Goal: Task Accomplishment & Management: Manage account settings

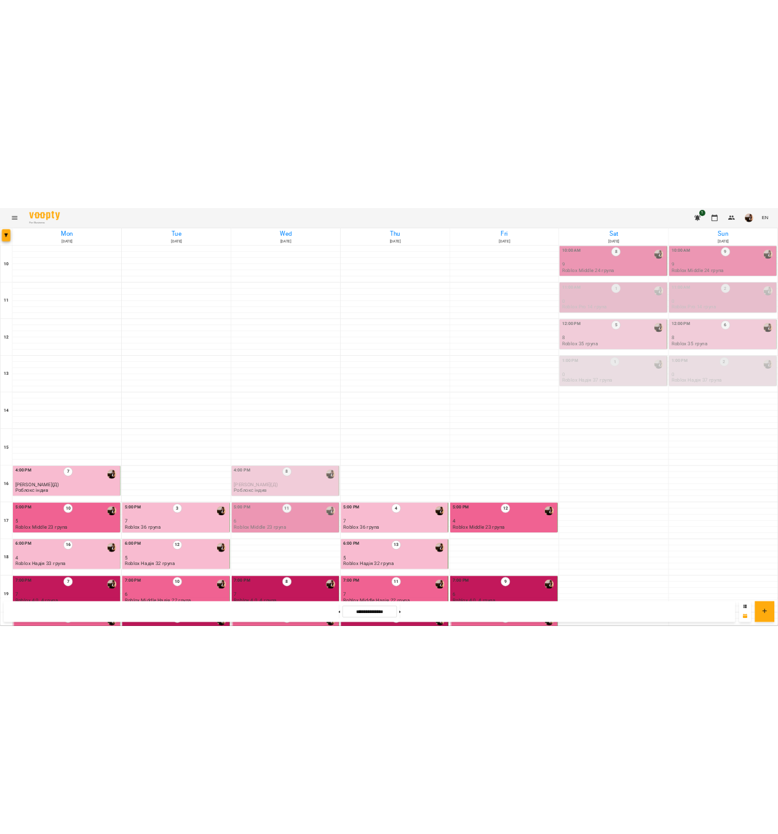
scroll to position [250, 0]
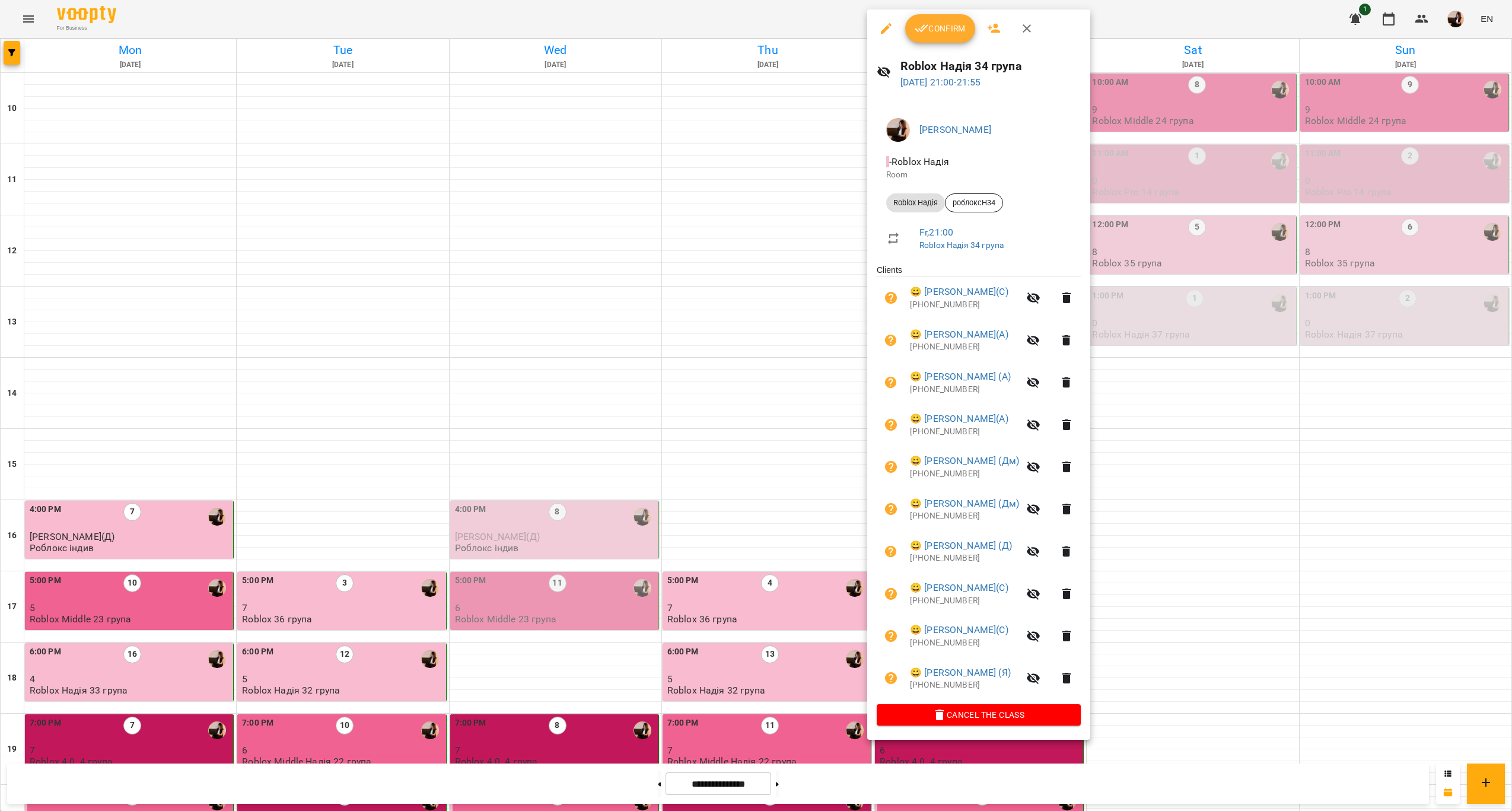
click at [947, 32] on span "Confirm" at bounding box center [940, 28] width 51 height 14
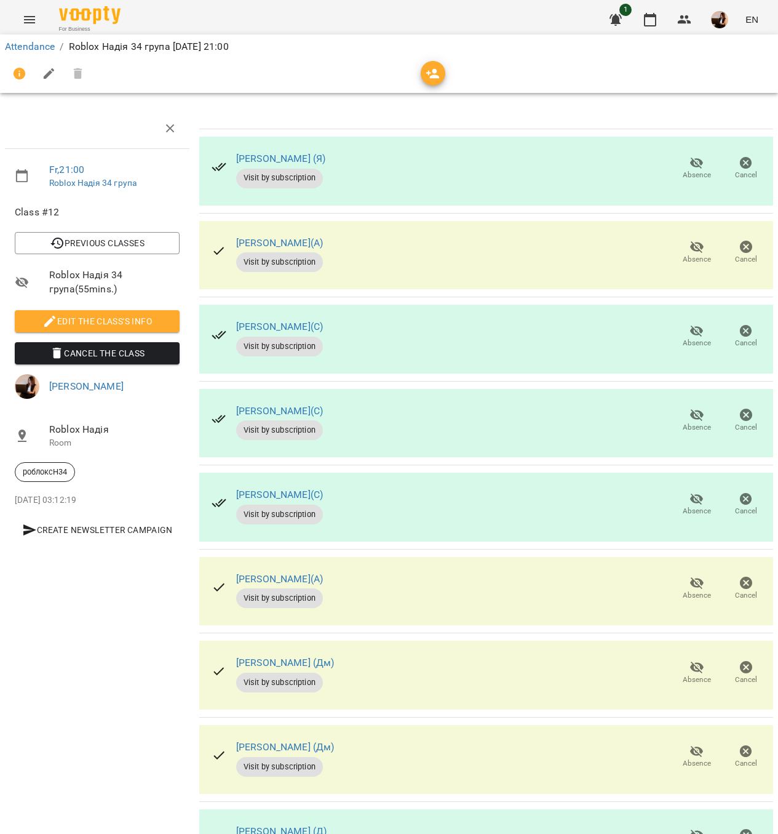
click at [485, 180] on div "[PERSON_NAME] (Я) Visit by subscription Absence Cancel" at bounding box center [486, 171] width 574 height 69
click at [690, 162] on icon "button" at bounding box center [697, 164] width 14 height 12
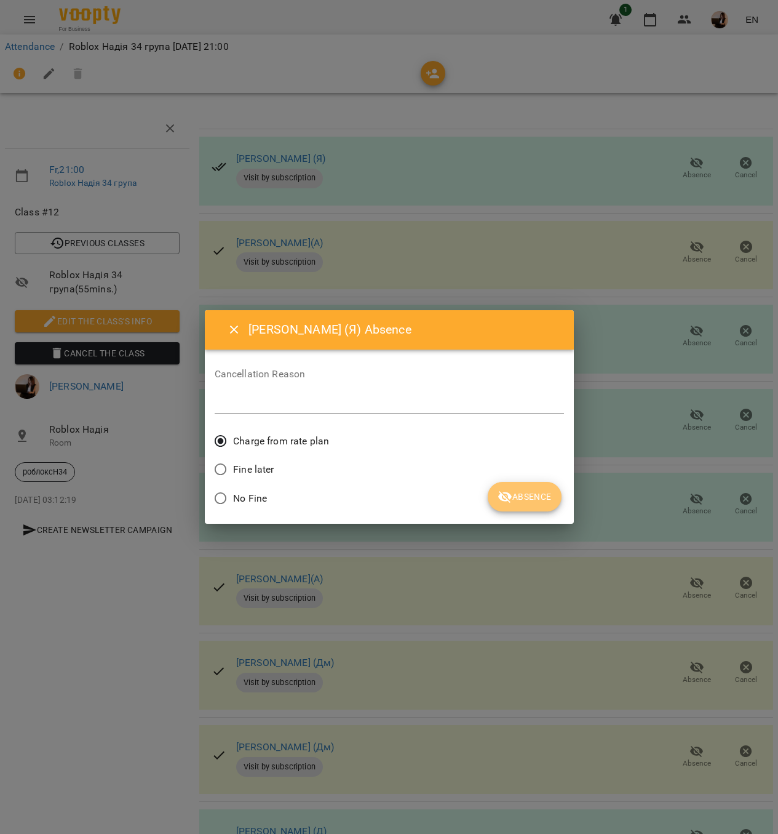
click at [520, 498] on span "Absence" at bounding box center [525, 496] width 54 height 15
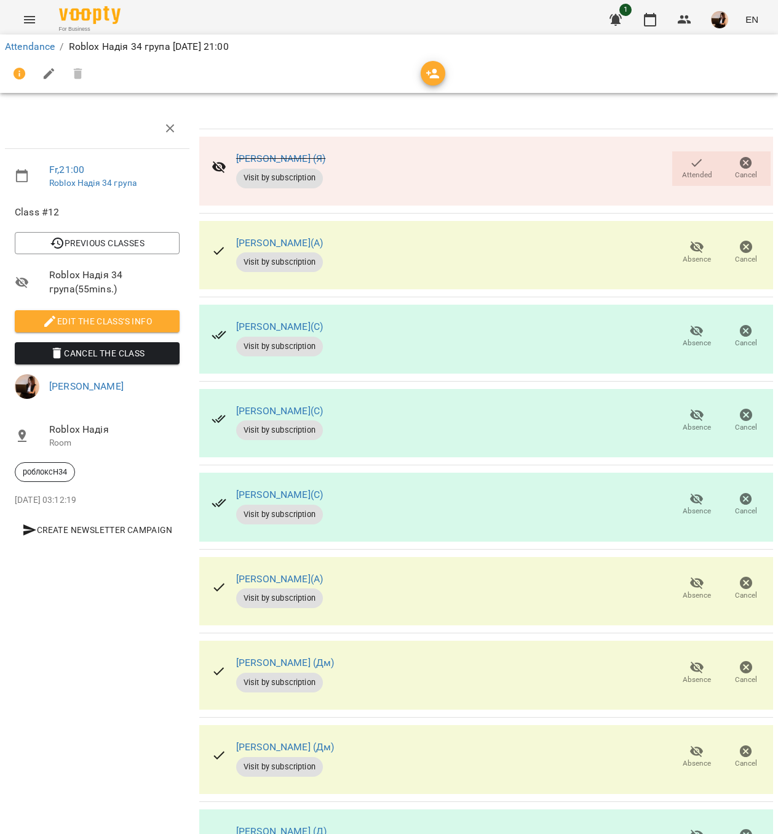
click at [34, 37] on div "Attendance / Roblox Надія 34 група [DATE] 21:00" at bounding box center [388, 47] width 773 height 20
click at [34, 46] on link "Attendance" at bounding box center [30, 47] width 50 height 12
